Goal: Information Seeking & Learning: Learn about a topic

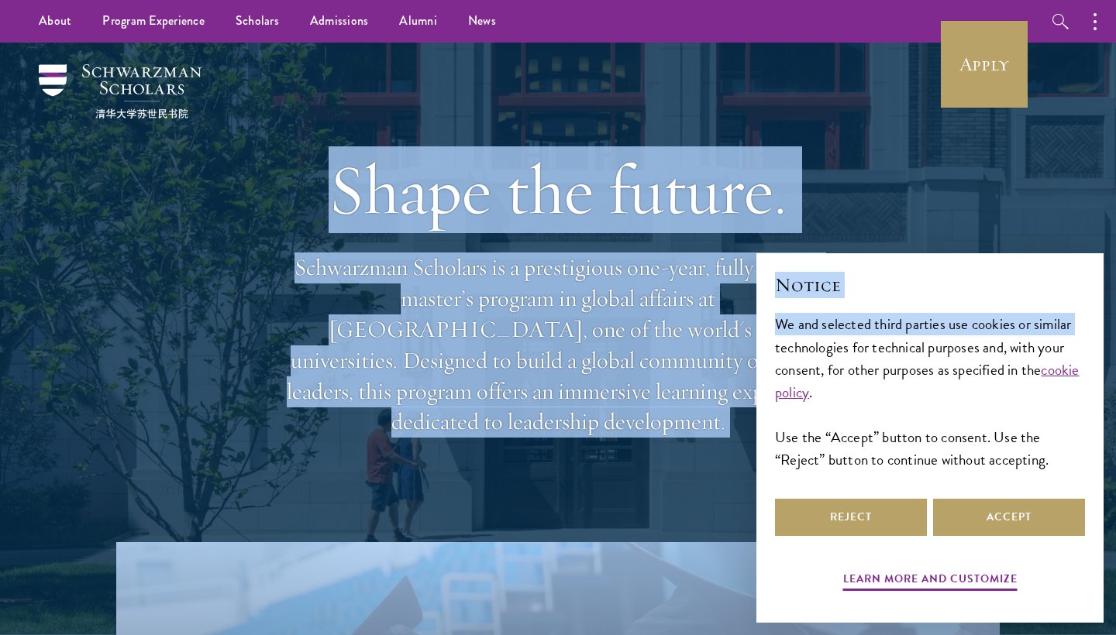
drag, startPoint x: 339, startPoint y: 203, endPoint x: 768, endPoint y: 349, distance: 452.9
click at [969, 212] on div "Shape the future. Schwarzman Scholars is a prestigious one-year, fully funded m…" at bounding box center [557, 293] width 961 height 500
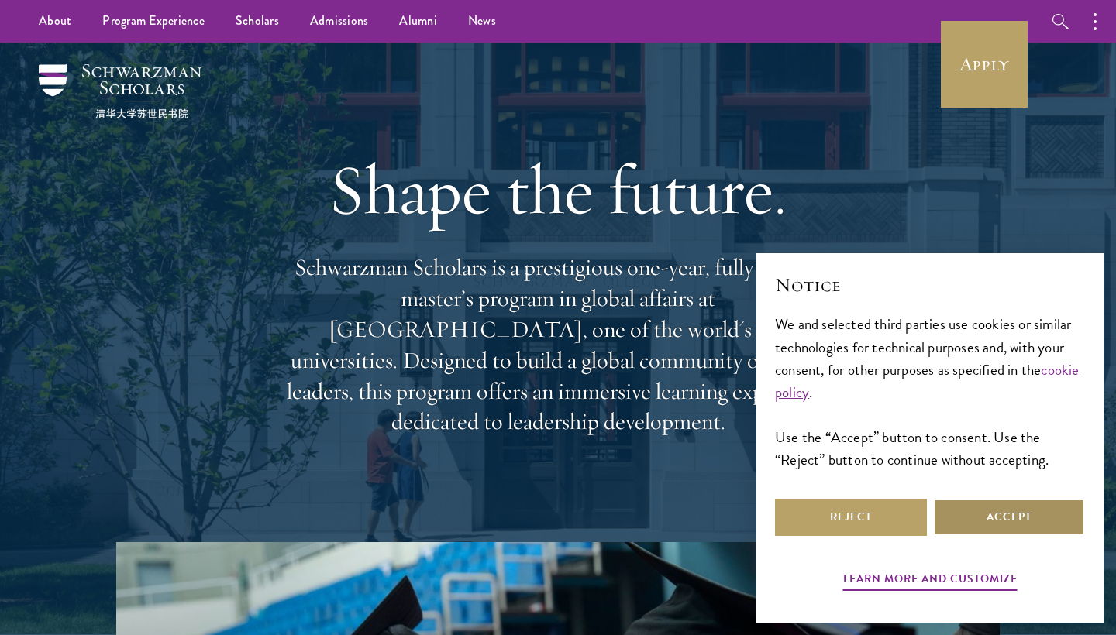
click at [973, 522] on button "Accept" at bounding box center [1009, 517] width 152 height 37
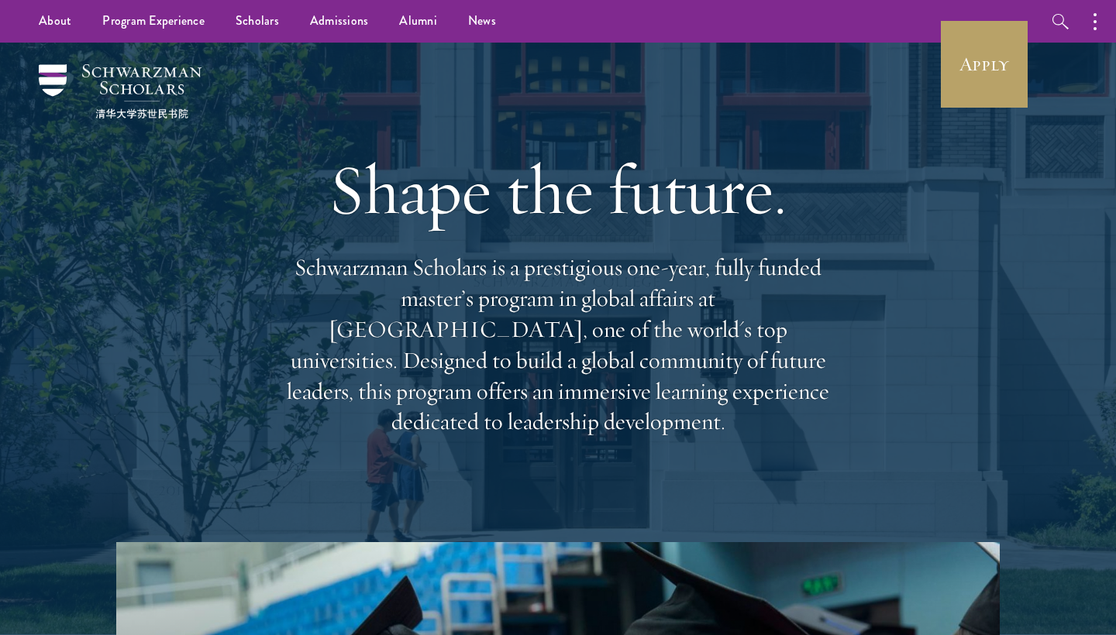
drag, startPoint x: 335, startPoint y: 187, endPoint x: 814, endPoint y: 405, distance: 527.1
click at [814, 405] on div "Shape the future. Schwarzman Scholars is a prestigious one-year, fully funded m…" at bounding box center [558, 292] width 558 height 446
click at [463, 133] on div "Shape the future. Schwarzman Scholars is a prestigious one-year, fully funded m…" at bounding box center [558, 292] width 558 height 446
drag, startPoint x: 332, startPoint y: 198, endPoint x: 855, endPoint y: 459, distance: 584.3
click at [855, 459] on div "Shape the future. Schwarzman Scholars is a prestigious one-year, fully funded m…" at bounding box center [557, 293] width 961 height 500
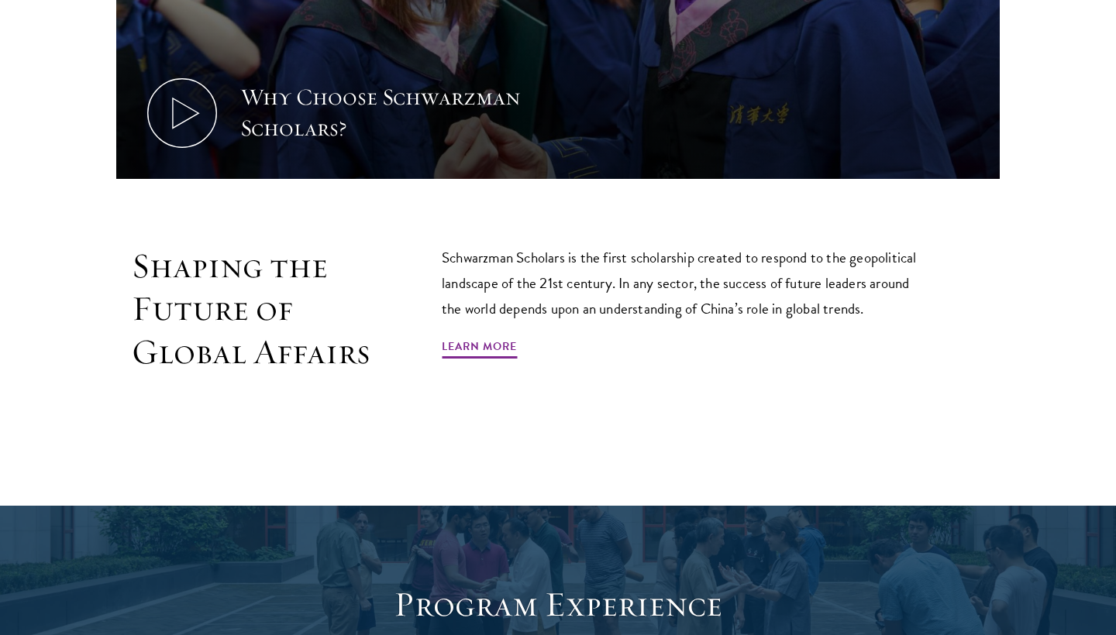
scroll to position [863, 0]
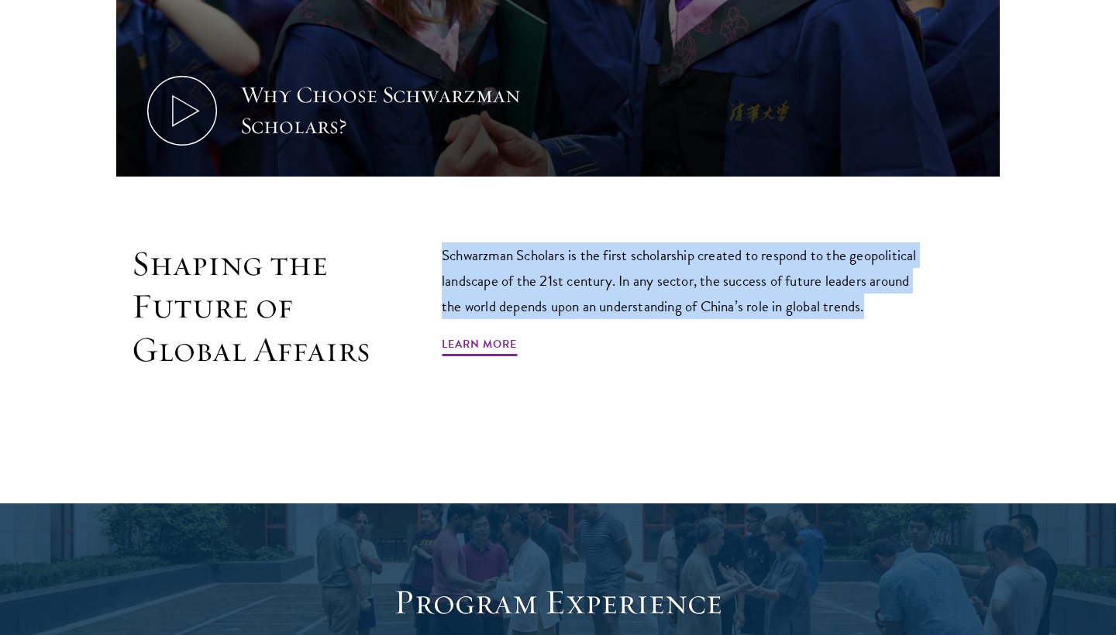
drag, startPoint x: 442, startPoint y: 248, endPoint x: 921, endPoint y: 312, distance: 484.0
click at [921, 313] on p "Schwarzman Scholars is the first scholarship created to respond to the geopolit…" at bounding box center [686, 281] width 488 height 77
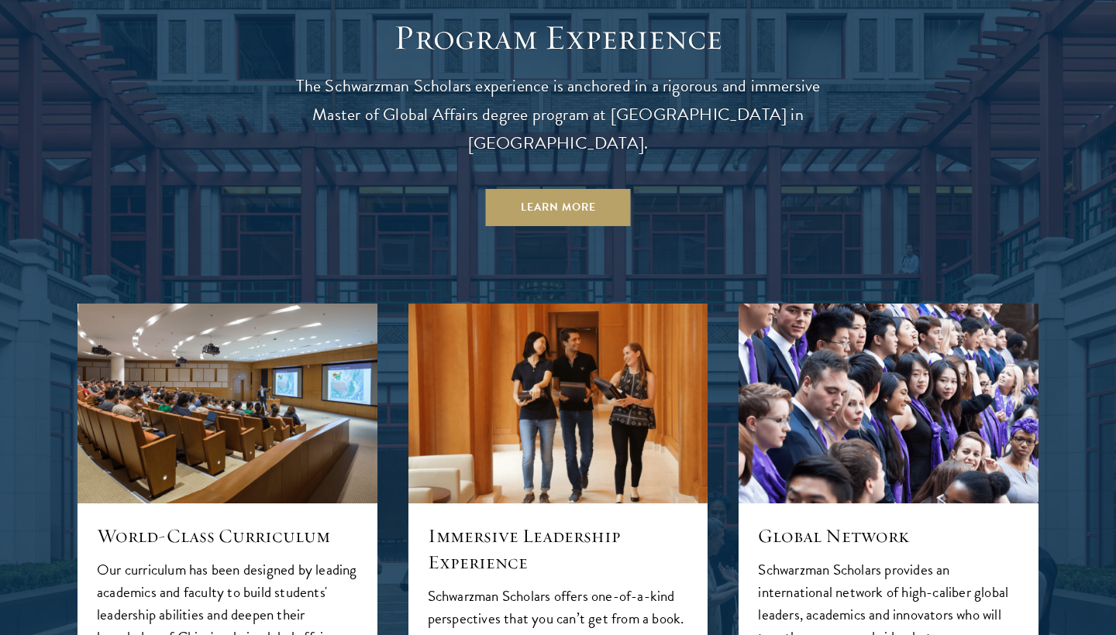
scroll to position [1438, 0]
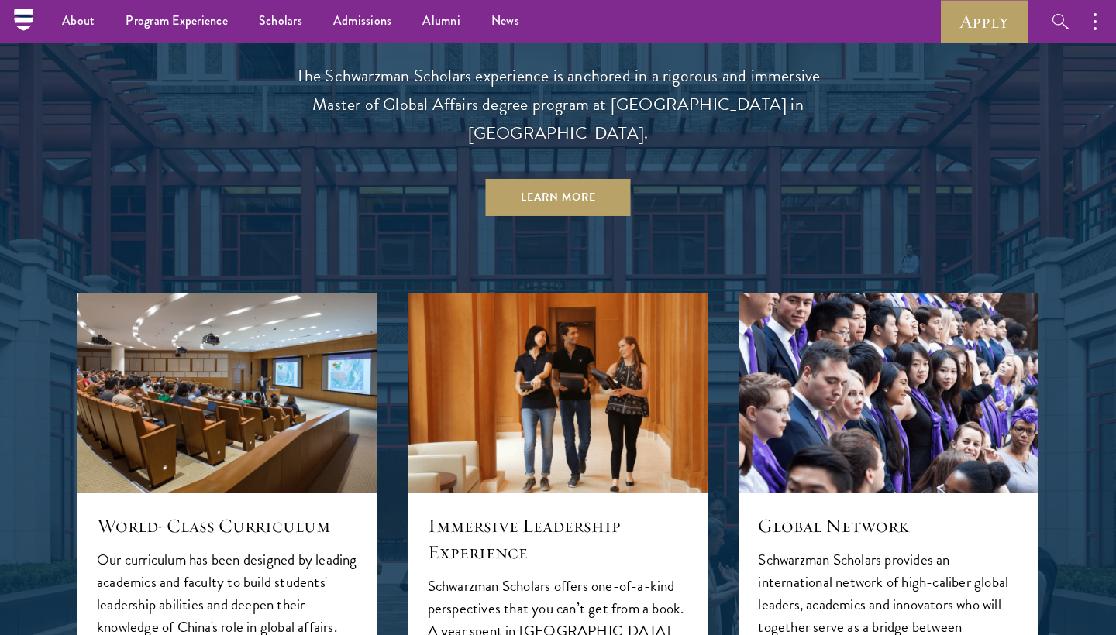
click at [301, 73] on p "The Schwarzman Scholars experience is anchored in a rigorous and immersive Mast…" at bounding box center [558, 105] width 558 height 86
click at [339, 83] on p "The Schwarzman Scholars experience is anchored in a rigorous and immersive Mast…" at bounding box center [558, 105] width 558 height 86
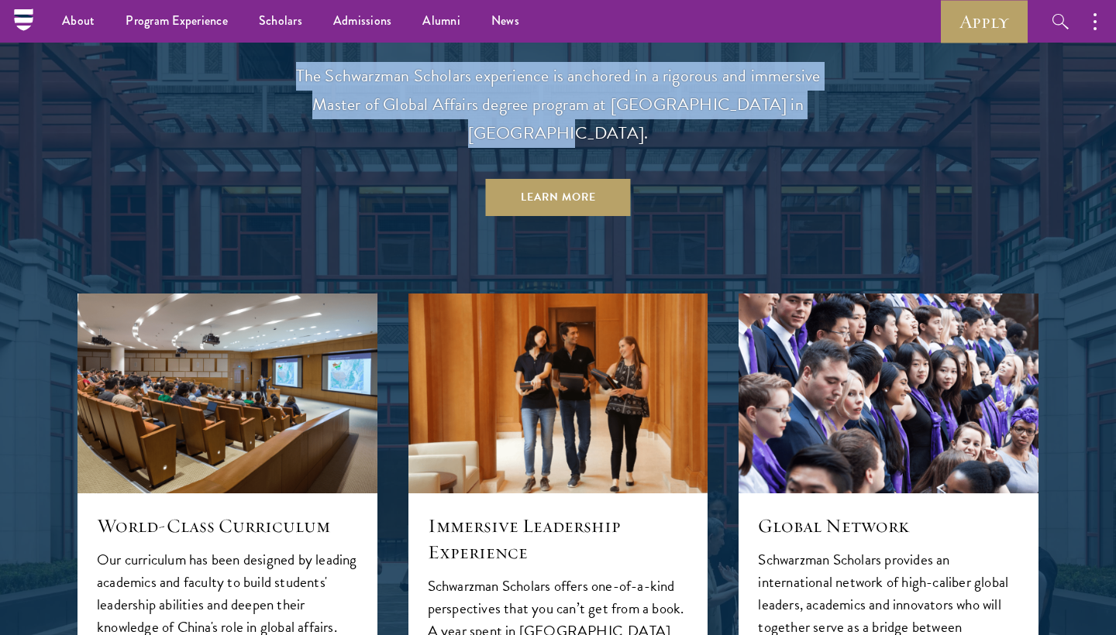
drag, startPoint x: 300, startPoint y: 67, endPoint x: 828, endPoint y: 101, distance: 529.6
click at [828, 101] on p "The Schwarzman Scholars experience is anchored in a rigorous and immersive Mast…" at bounding box center [558, 105] width 558 height 86
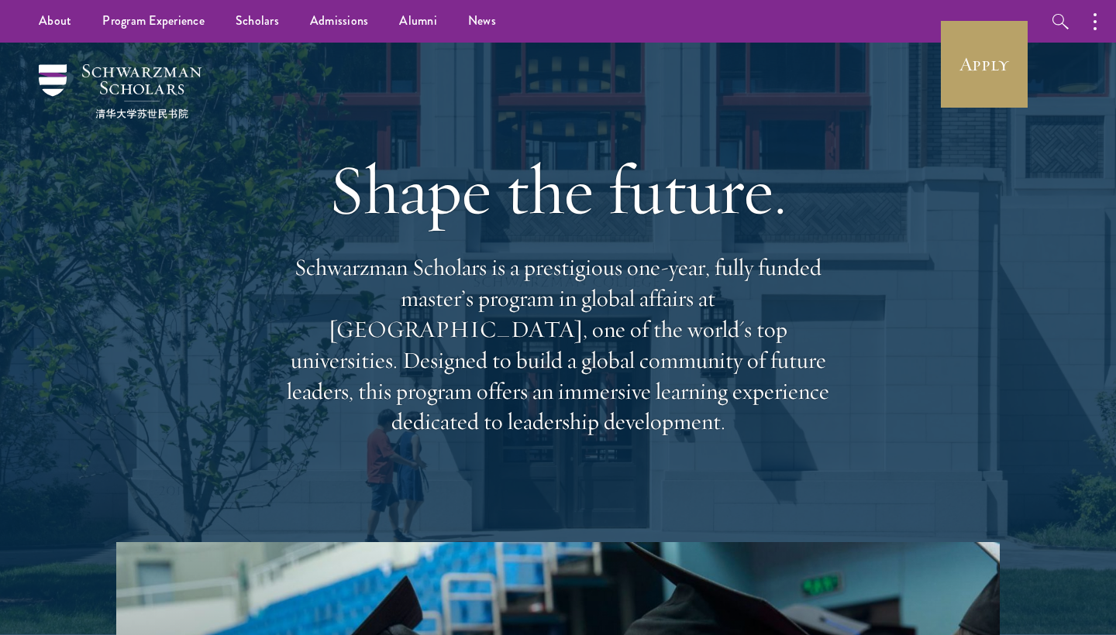
scroll to position [0, 0]
